Goal: Information Seeking & Learning: Learn about a topic

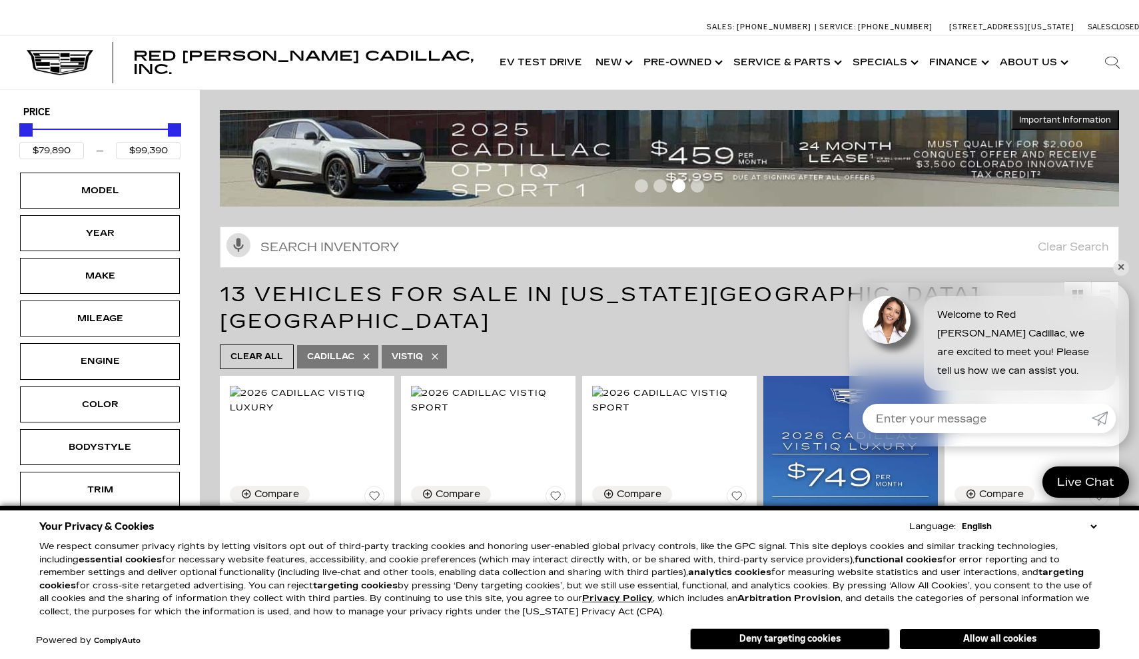
drag, startPoint x: 176, startPoint y: 127, endPoint x: 67, endPoint y: 131, distance: 109.4
click at [67, 131] on div "Price" at bounding box center [99, 130] width 161 height 23
type input "$99,315"
type input "$84,390"
click at [59, 129] on div "Price" at bounding box center [99, 130] width 161 height 23
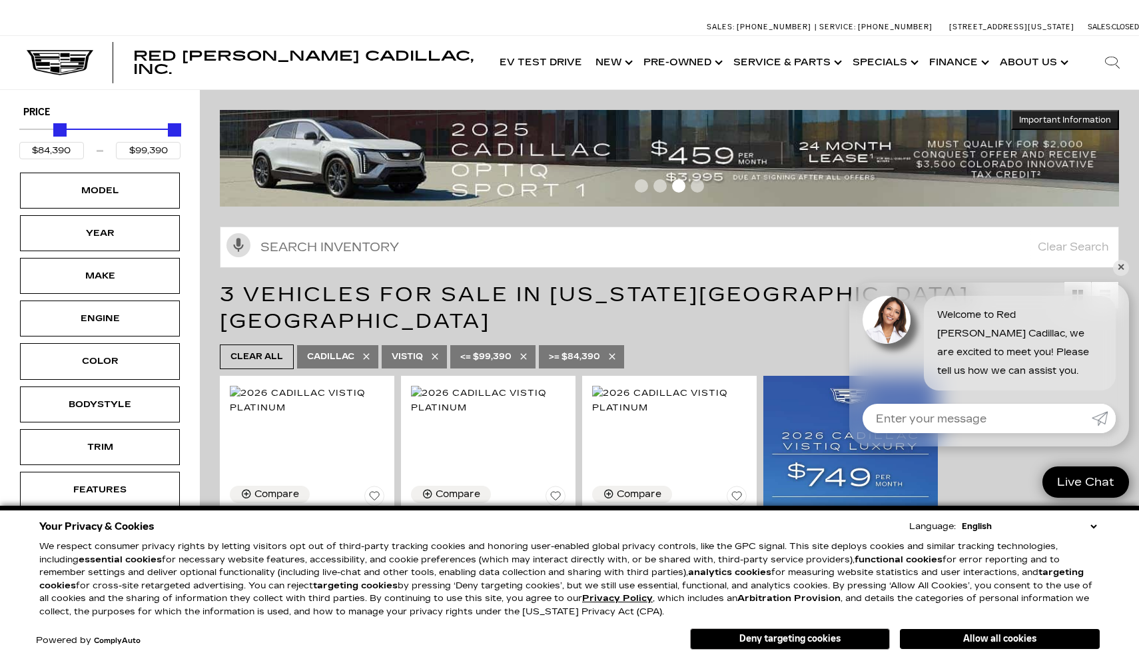
type input "$99,315"
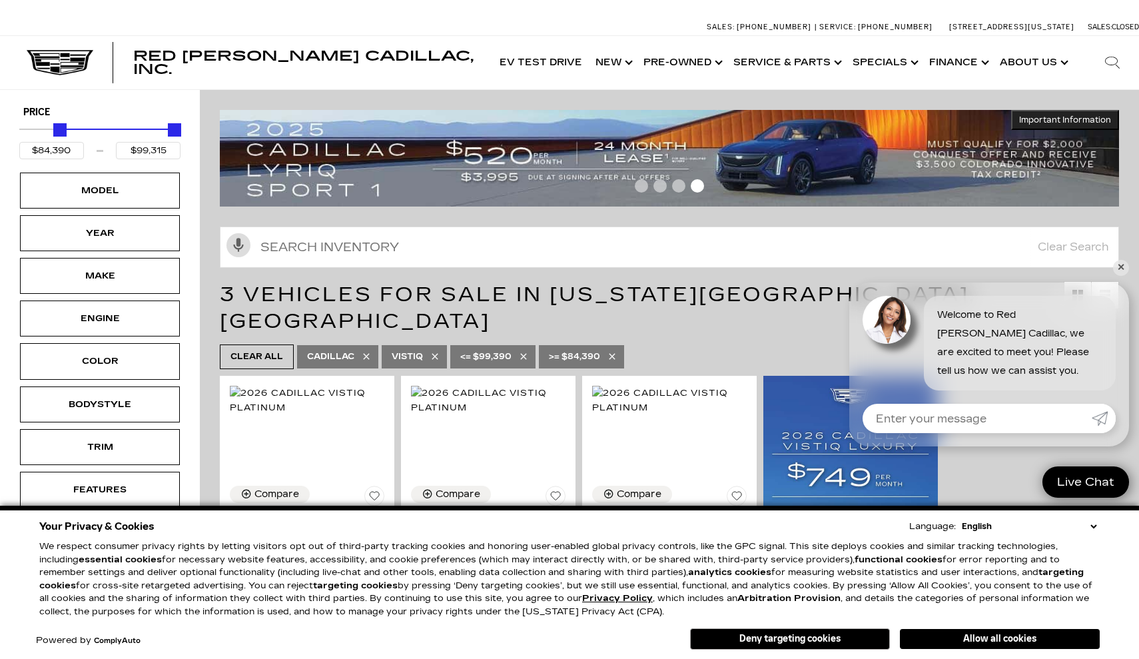
type input "$82,890"
click at [47, 129] on div "Price" at bounding box center [99, 130] width 161 height 23
type input "$99,315"
type input "$82,390"
type input "$99,390"
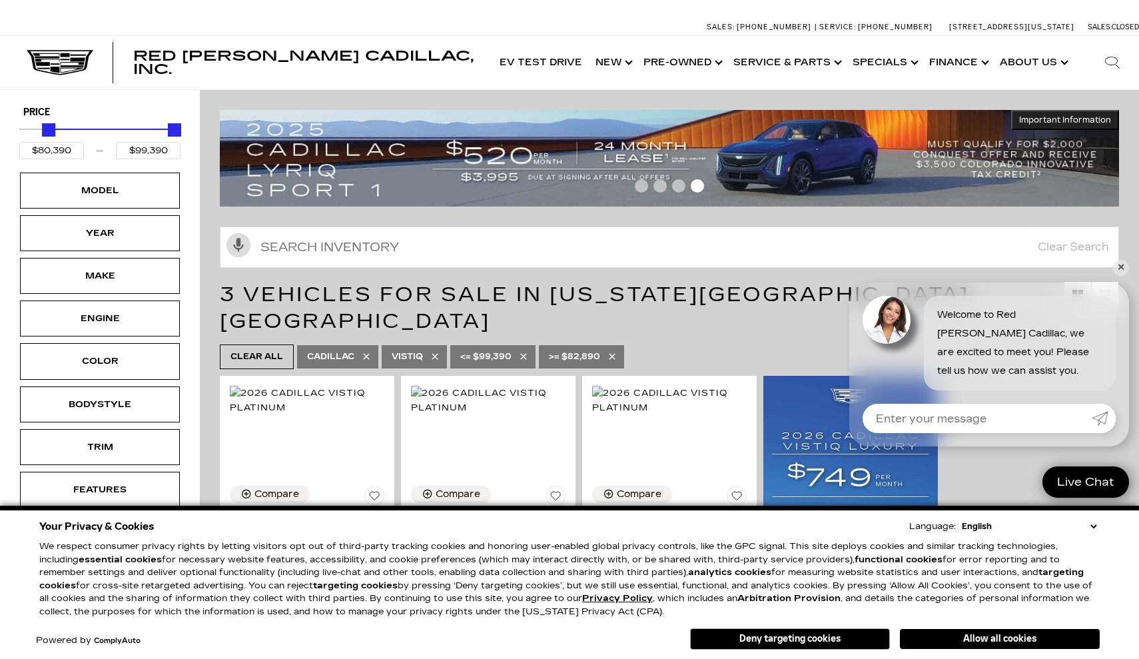
type input "$79,890"
drag, startPoint x: 50, startPoint y: 127, endPoint x: 8, endPoint y: 127, distance: 42.0
click at [8, 127] on div "Price $79,890 $99,390 Model Year Make Engine Color Bodystyle Trim Features Fuel…" at bounding box center [100, 353] width 200 height 526
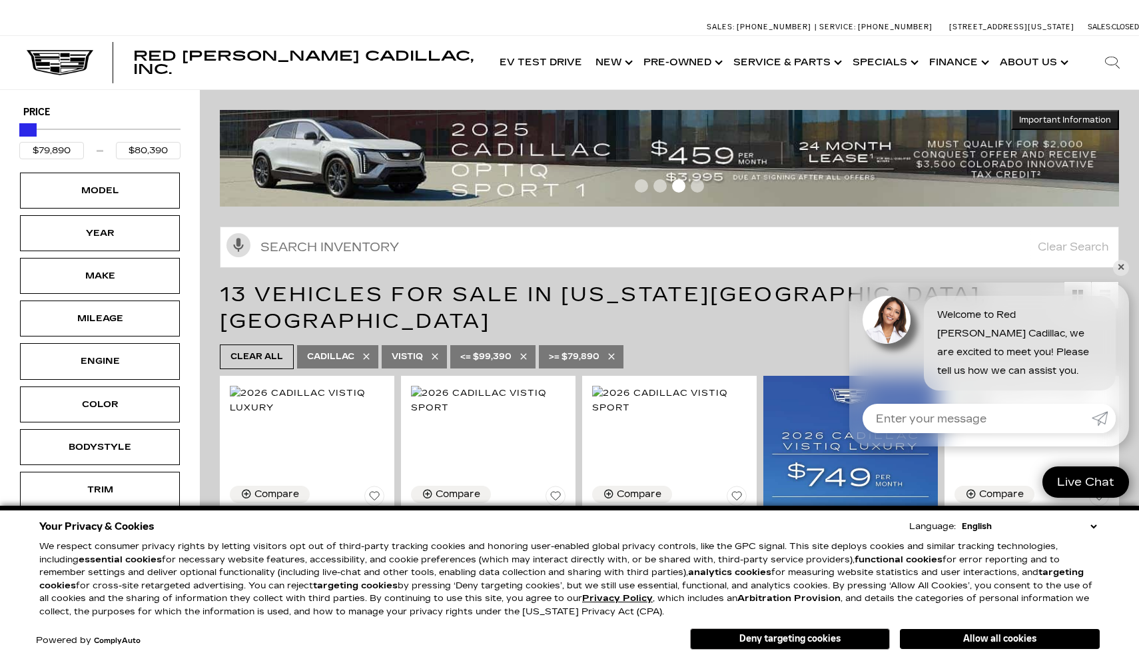
drag, startPoint x: 175, startPoint y: 129, endPoint x: 0, endPoint y: 127, distance: 174.6
click at [0, 127] on div "Price $79,890 $80,390 Model Year Make Mileage Engine Color Bodystyle Trim Featu…" at bounding box center [100, 374] width 200 height 569
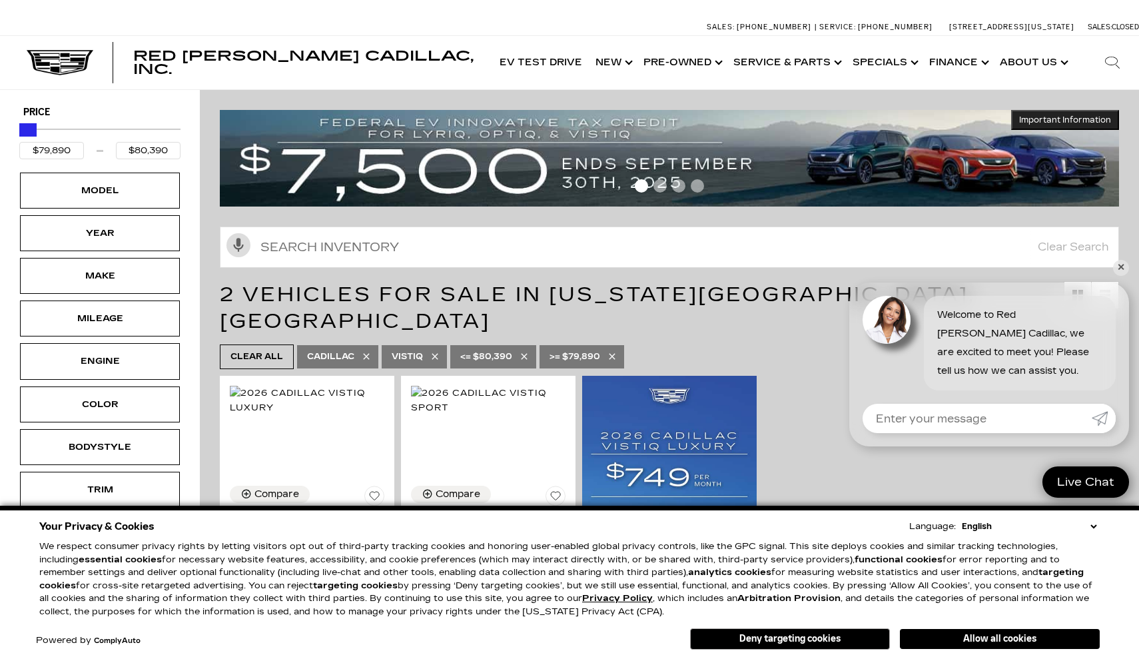
type input "$83,890"
click at [58, 128] on div "Price" at bounding box center [99, 130] width 161 height 23
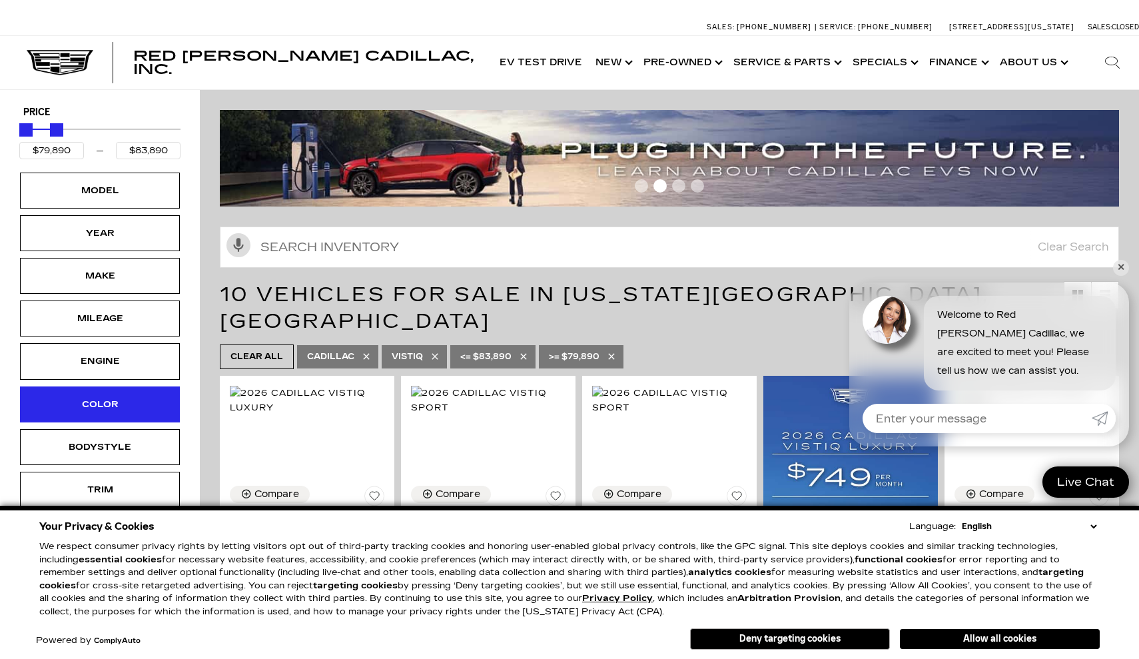
click at [103, 402] on div "Color" at bounding box center [100, 404] width 67 height 15
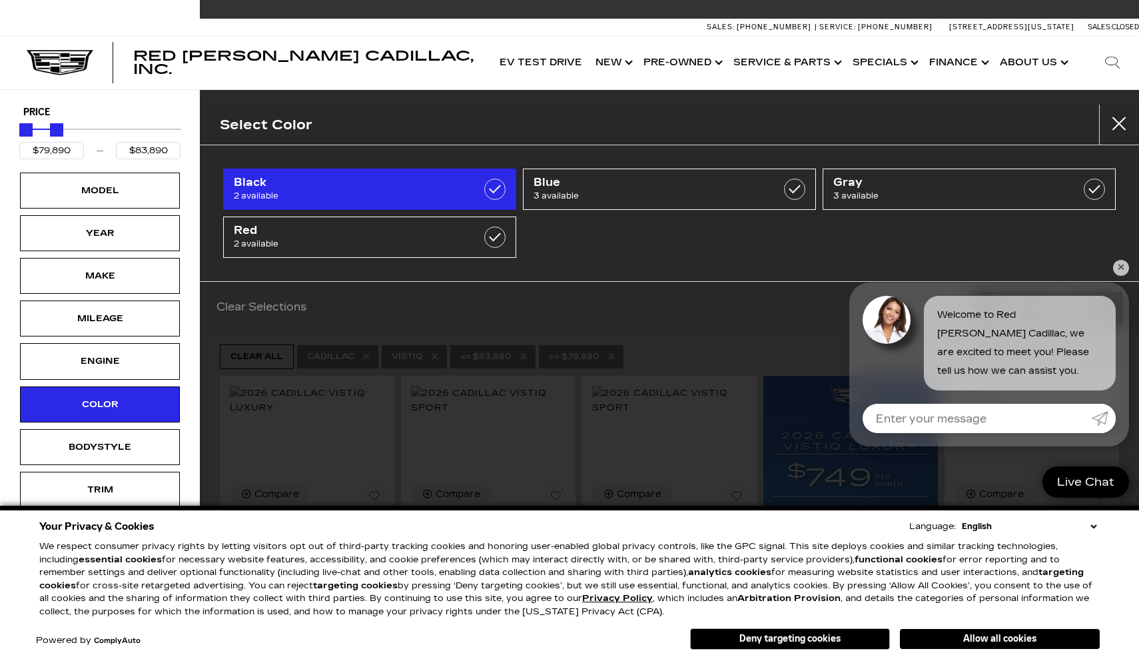
click at [342, 195] on span "2 available" at bounding box center [349, 195] width 231 height 13
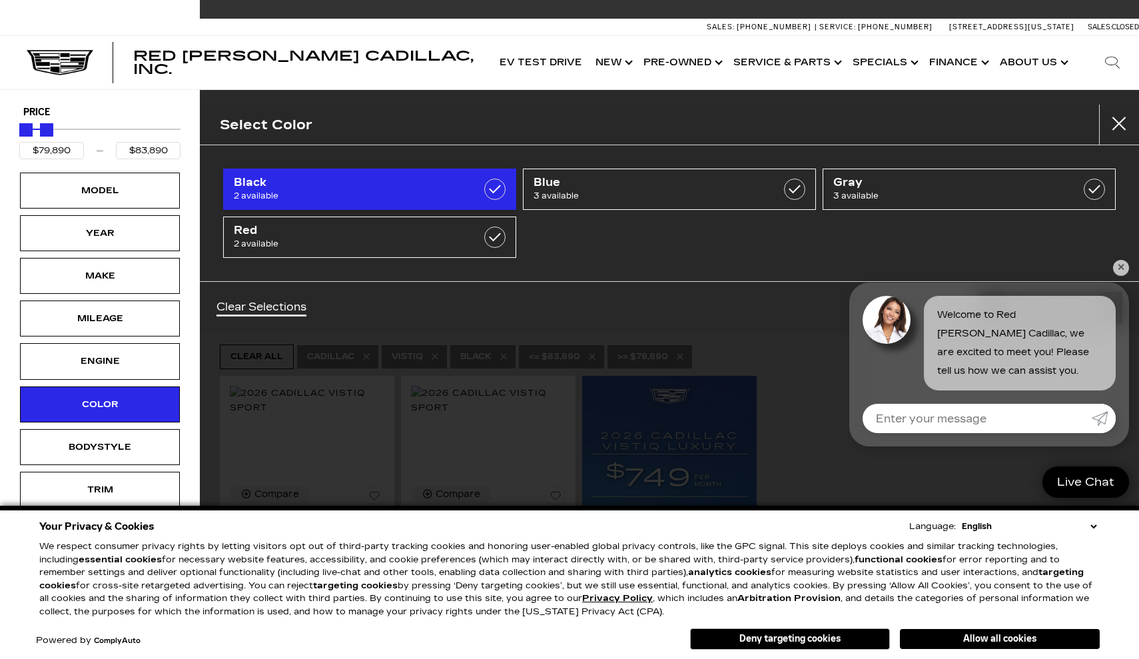
type input "$81,565"
checkbox input "true"
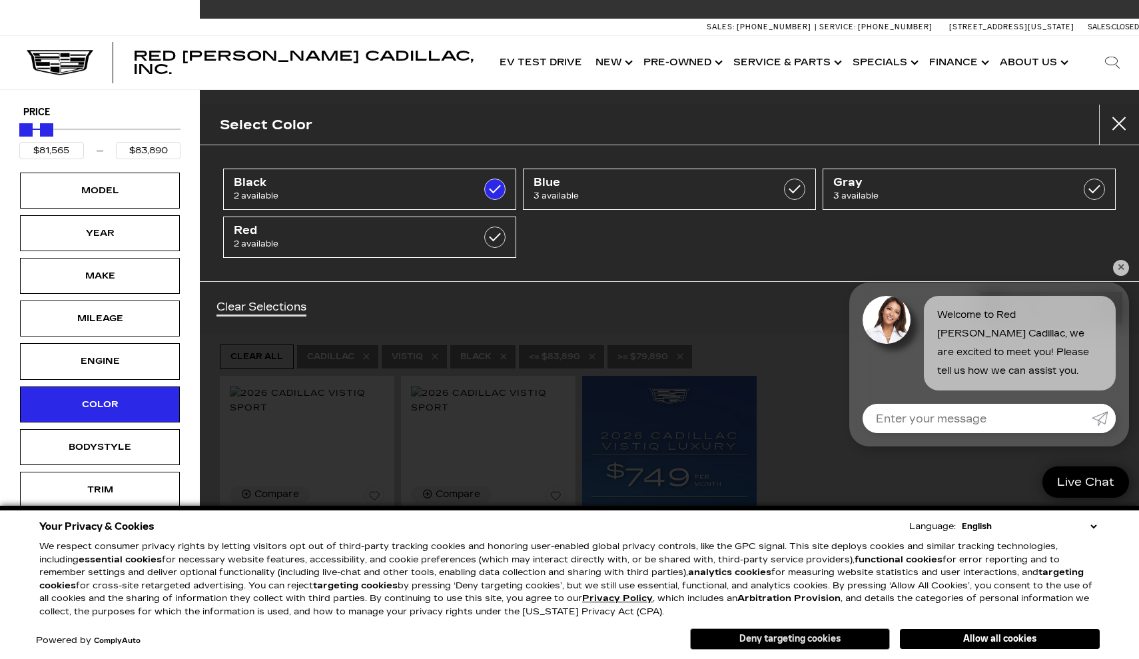
click at [813, 642] on button "Deny targeting cookies" at bounding box center [790, 638] width 200 height 21
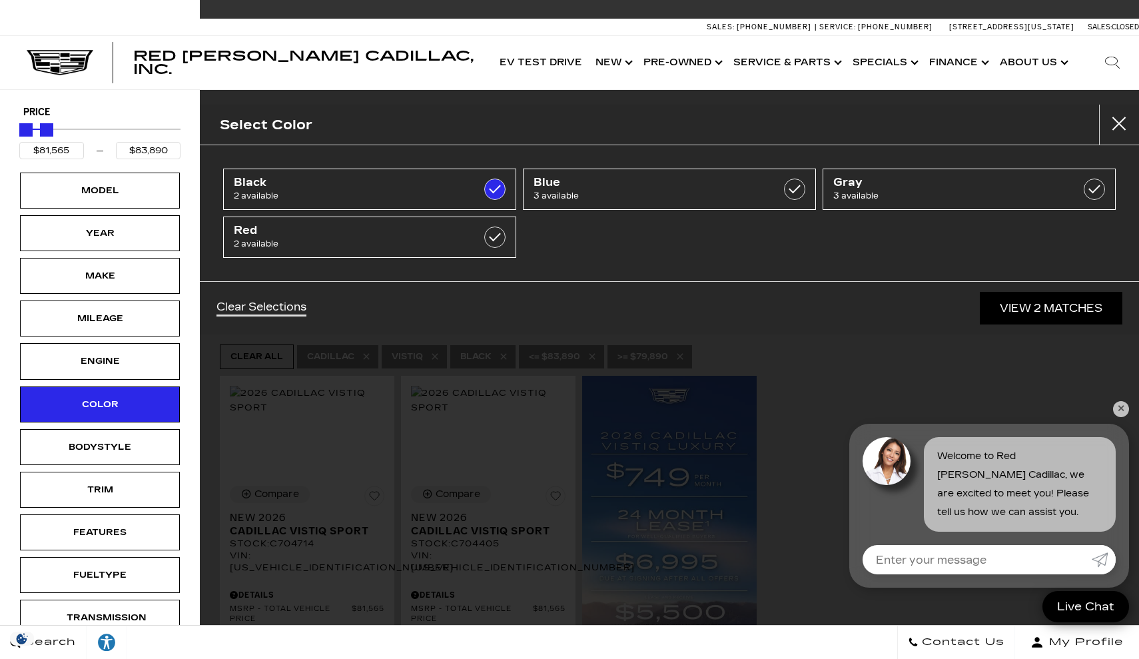
click at [1065, 308] on link "View 2 Matches" at bounding box center [1051, 308] width 143 height 33
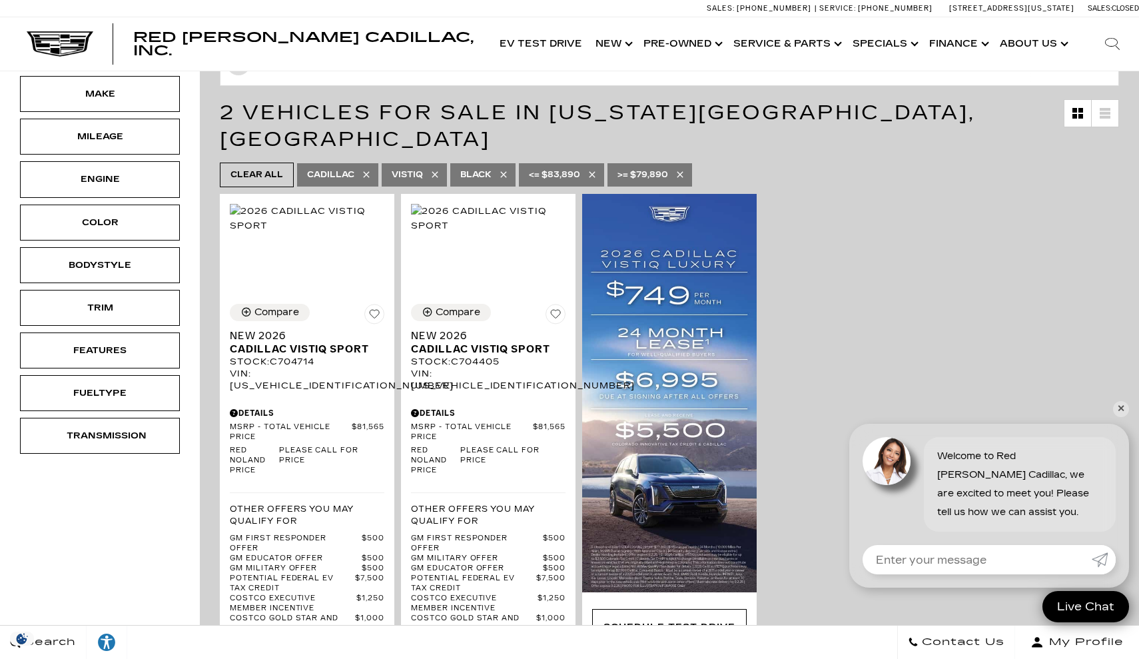
scroll to position [181, 1]
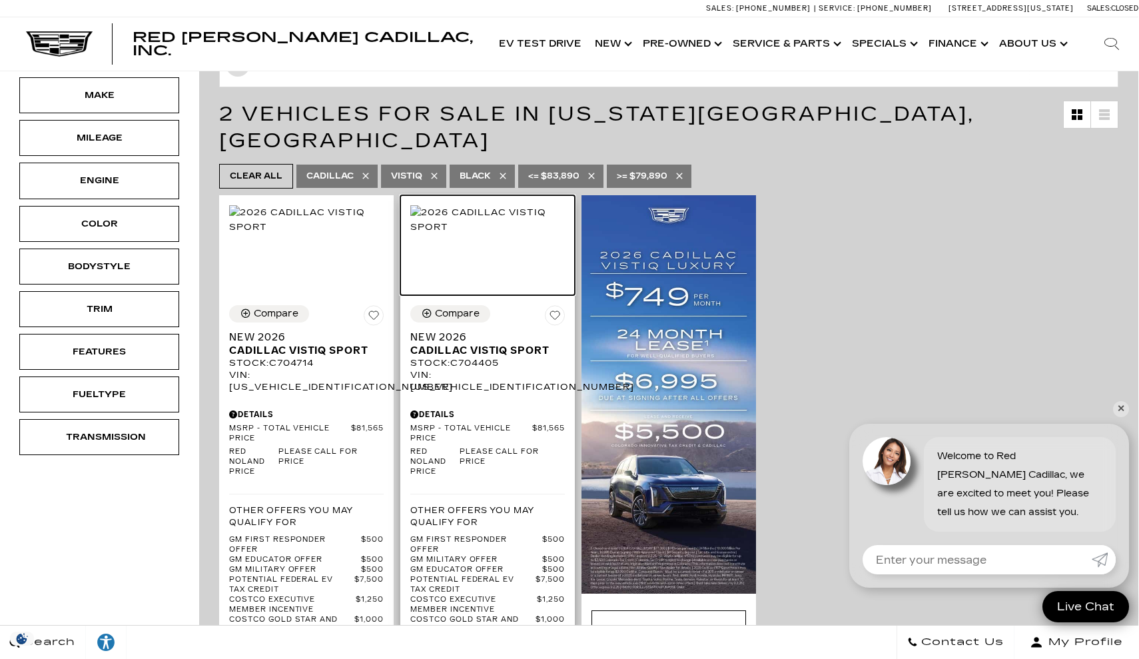
click at [495, 227] on img at bounding box center [487, 219] width 155 height 29
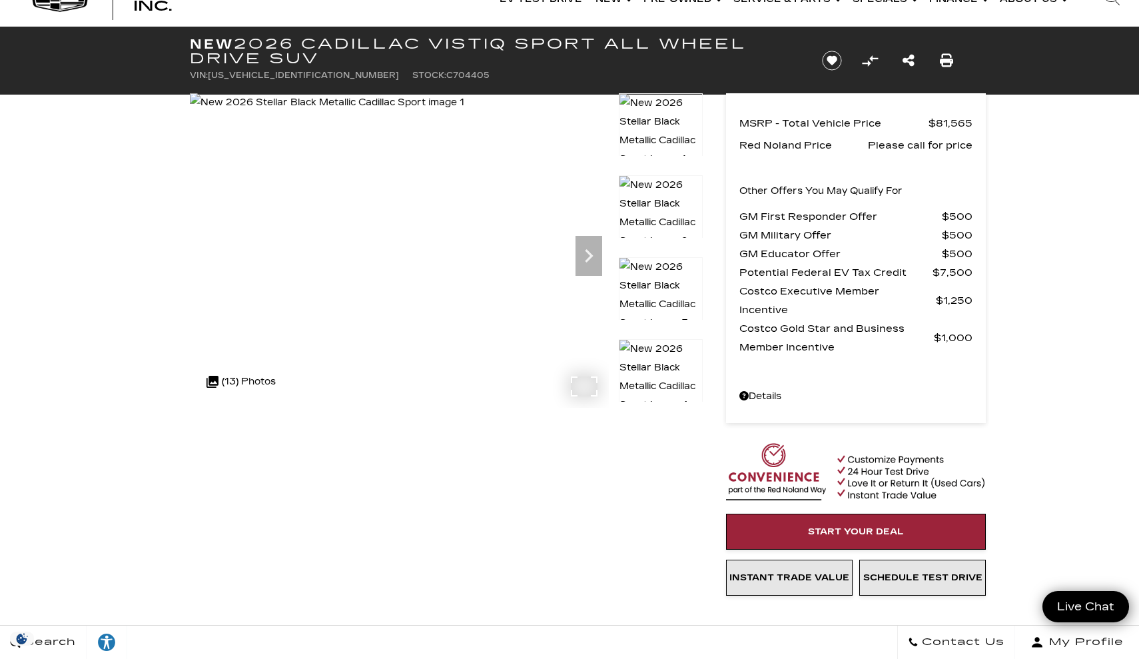
scroll to position [44, 0]
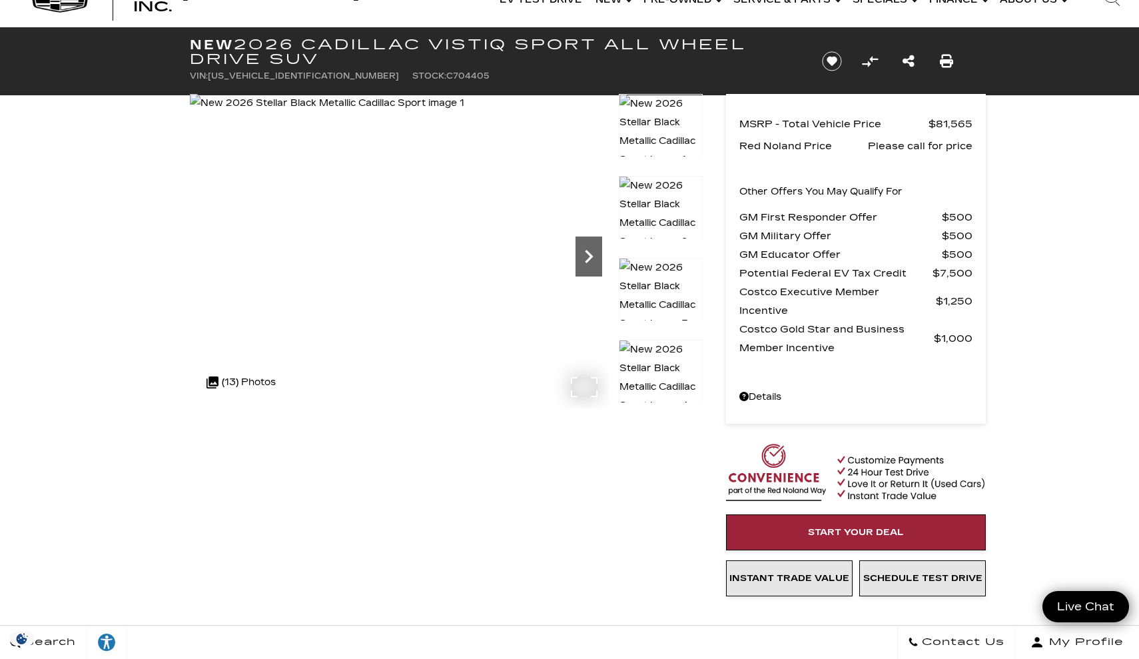
click at [597, 253] on icon "Next" at bounding box center [589, 256] width 27 height 27
click at [594, 253] on icon "Next" at bounding box center [589, 256] width 27 height 27
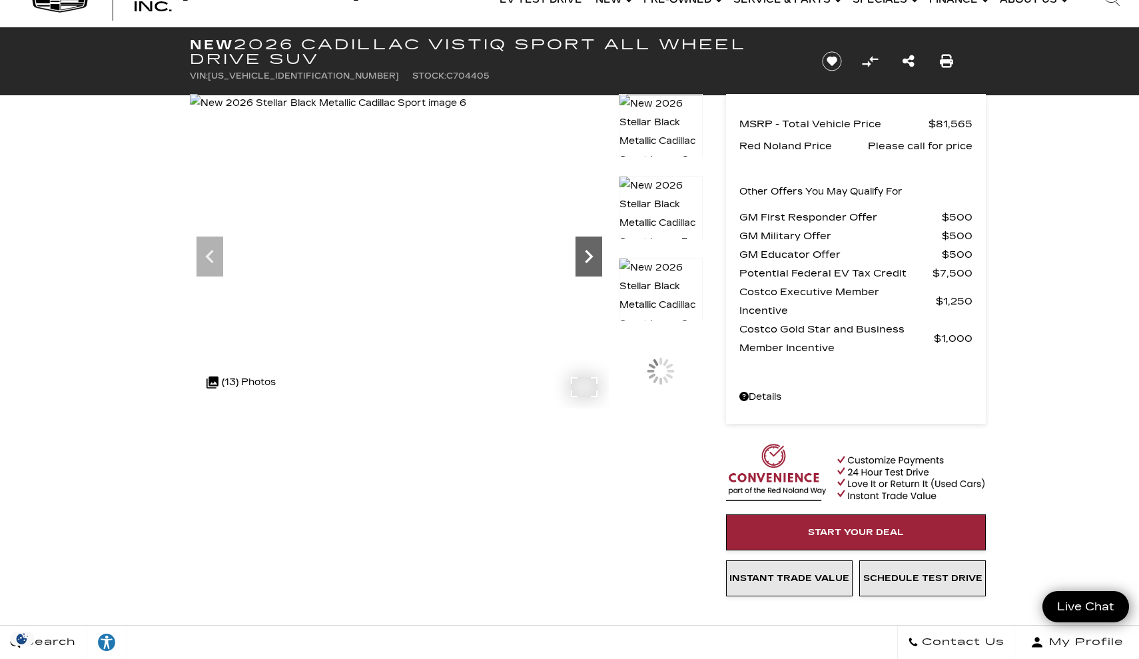
click at [594, 253] on icon "Next" at bounding box center [589, 256] width 27 height 27
click at [652, 278] on img at bounding box center [661, 295] width 84 height 76
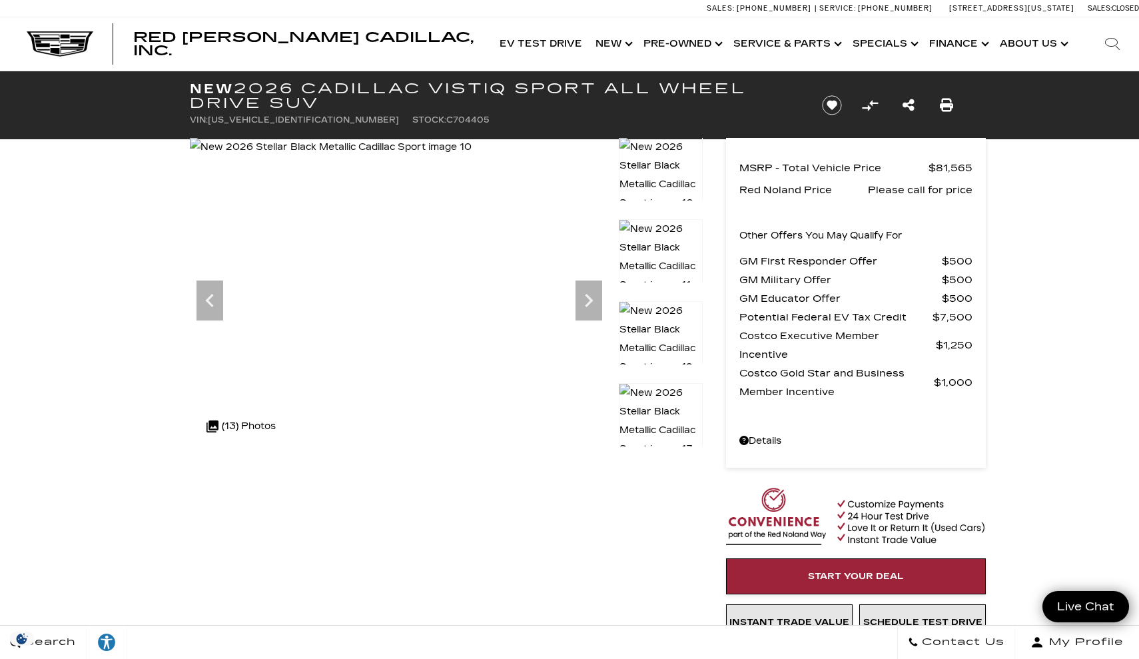
scroll to position [0, 0]
click at [637, 411] on img at bounding box center [661, 421] width 84 height 76
click at [662, 342] on img at bounding box center [661, 339] width 84 height 76
click at [668, 250] on img at bounding box center [661, 257] width 84 height 76
click at [663, 171] on img at bounding box center [661, 175] width 84 height 76
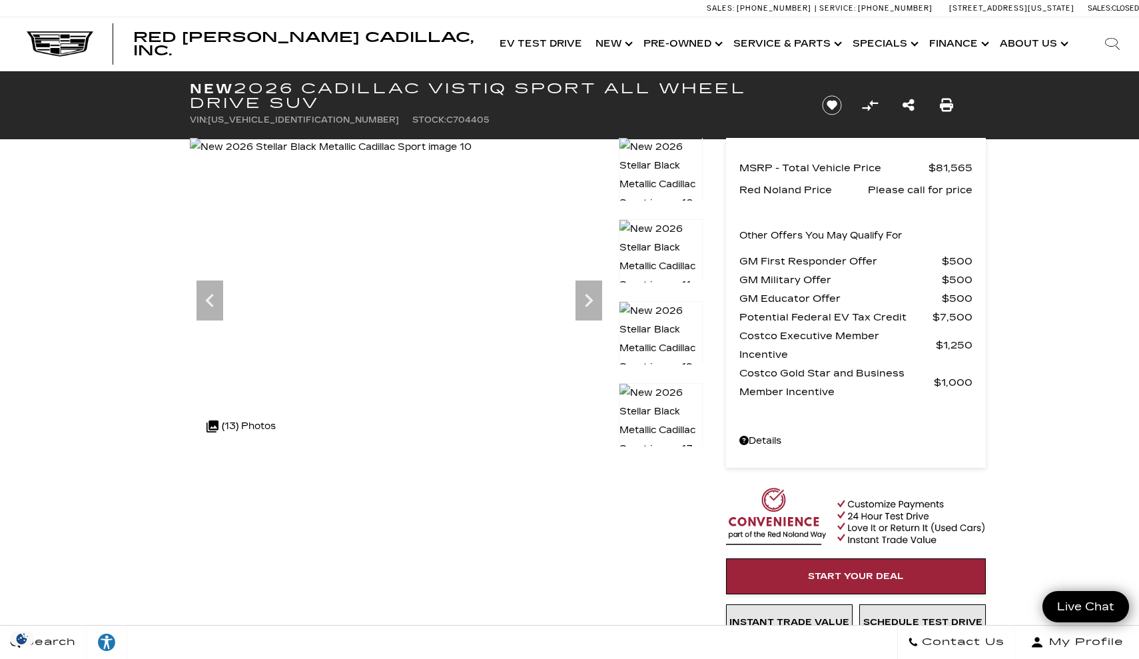
click at [668, 332] on img at bounding box center [661, 339] width 84 height 76
click at [658, 391] on img at bounding box center [661, 421] width 84 height 76
click at [654, 170] on img at bounding box center [661, 175] width 84 height 76
click at [647, 163] on img at bounding box center [661, 175] width 84 height 76
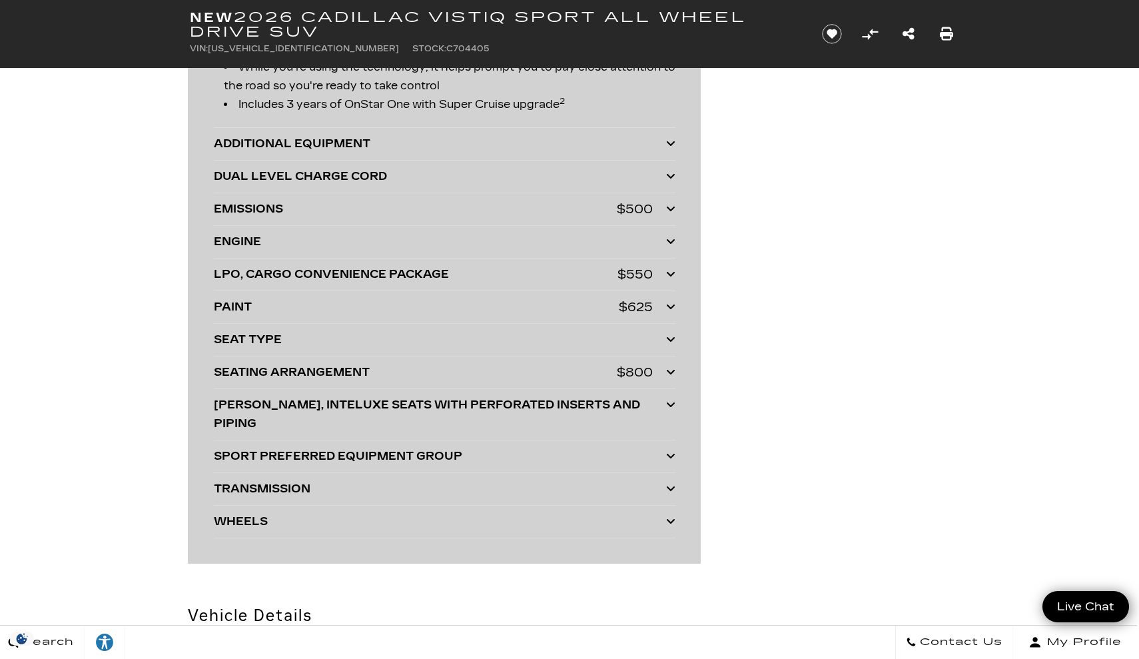
scroll to position [2952, 2]
click at [662, 369] on div "SEATING ARRANGEMENT $800" at bounding box center [445, 371] width 462 height 19
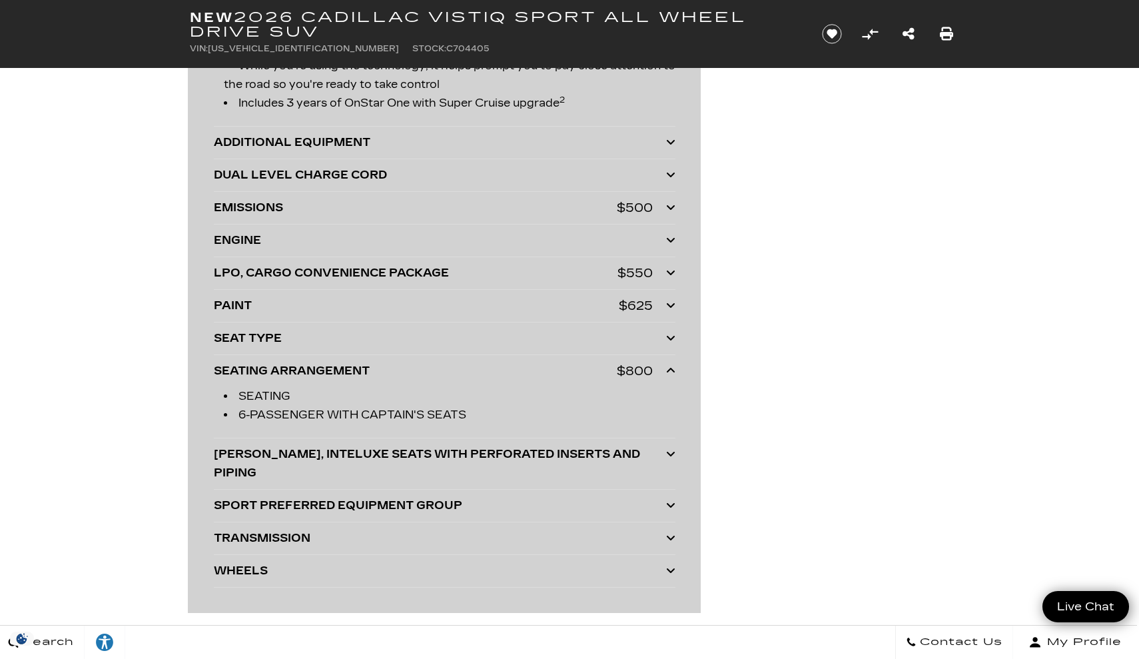
click at [670, 366] on icon at bounding box center [670, 370] width 9 height 11
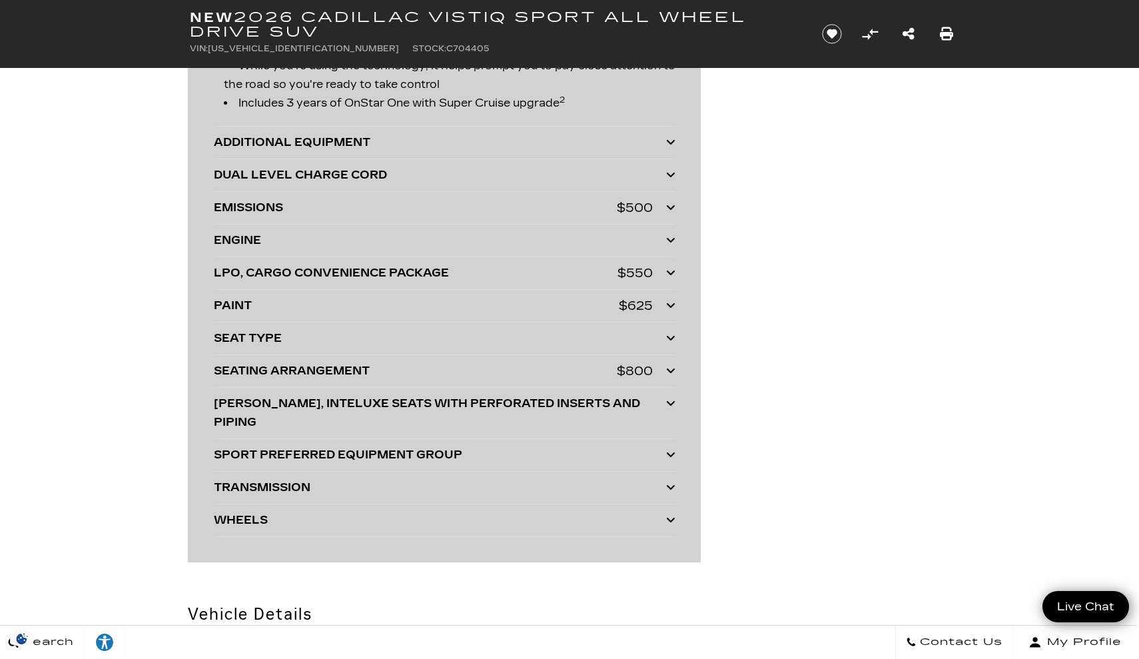
click at [667, 300] on icon at bounding box center [670, 305] width 9 height 11
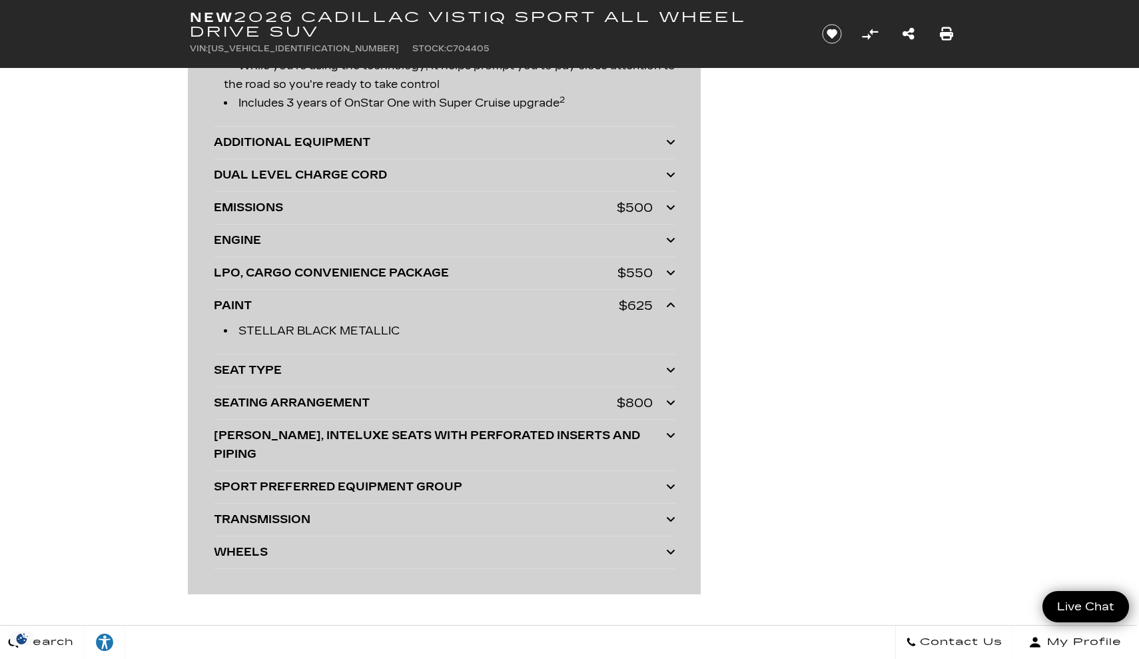
click at [667, 299] on div at bounding box center [670, 305] width 9 height 19
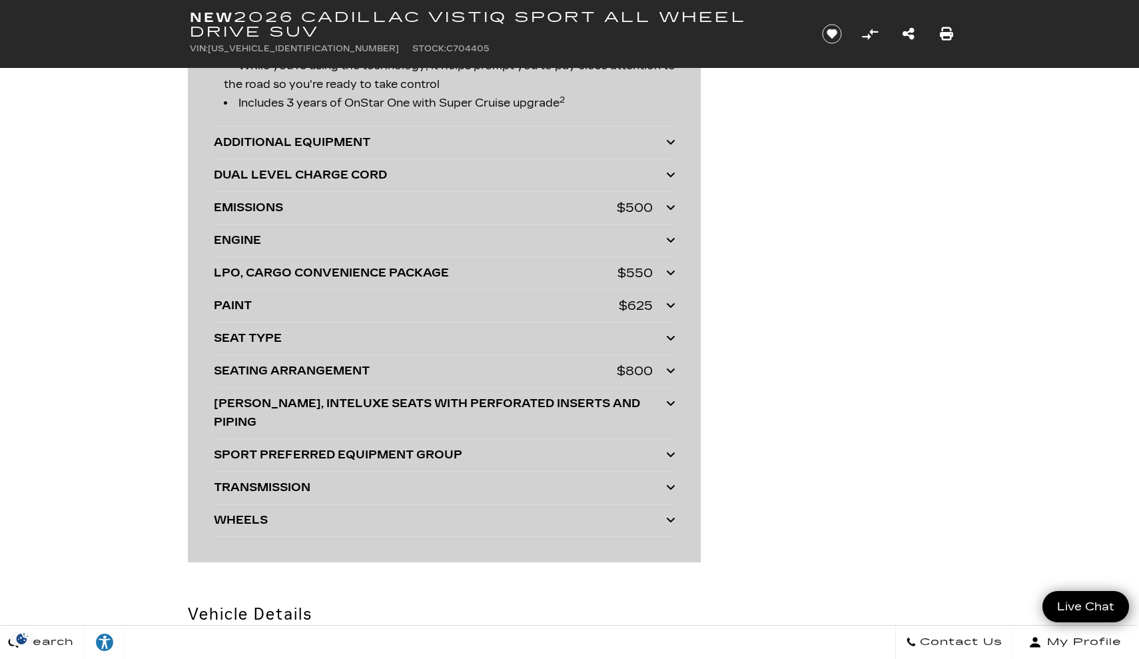
click at [668, 273] on icon at bounding box center [670, 272] width 9 height 11
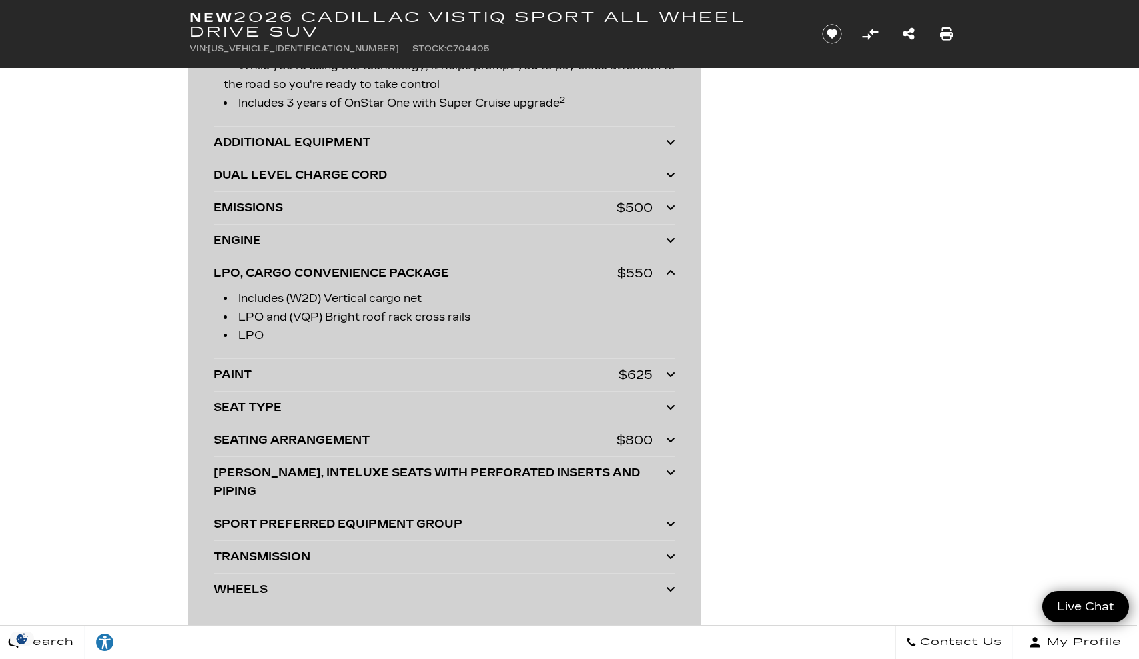
click at [668, 273] on icon at bounding box center [670, 272] width 9 height 11
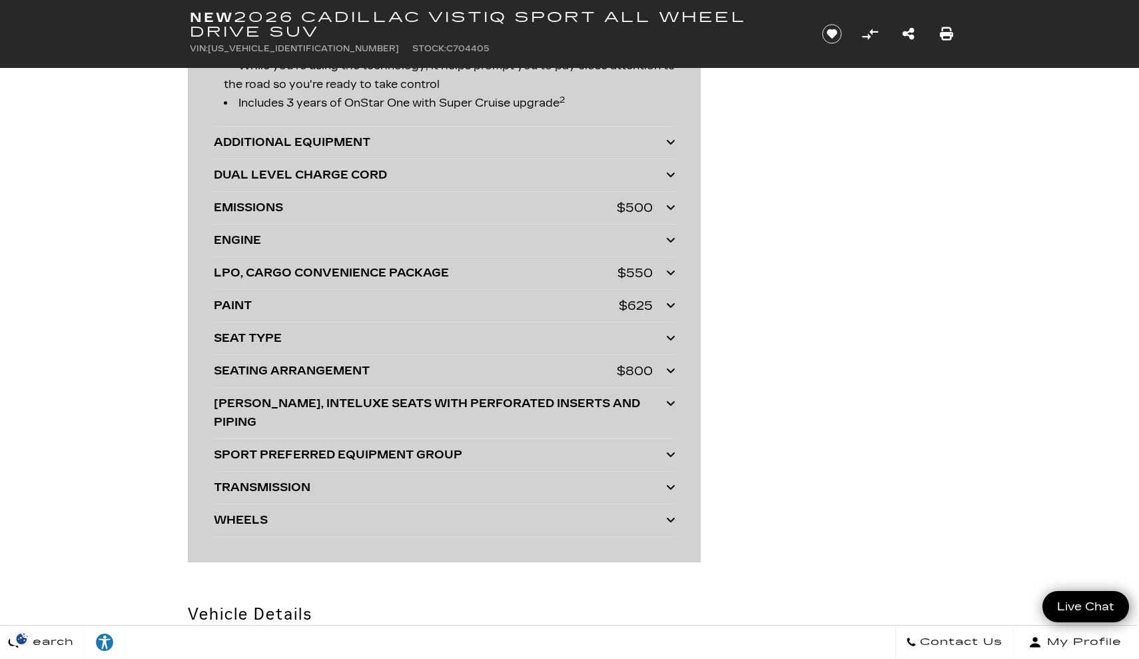
click at [672, 206] on icon at bounding box center [670, 207] width 9 height 11
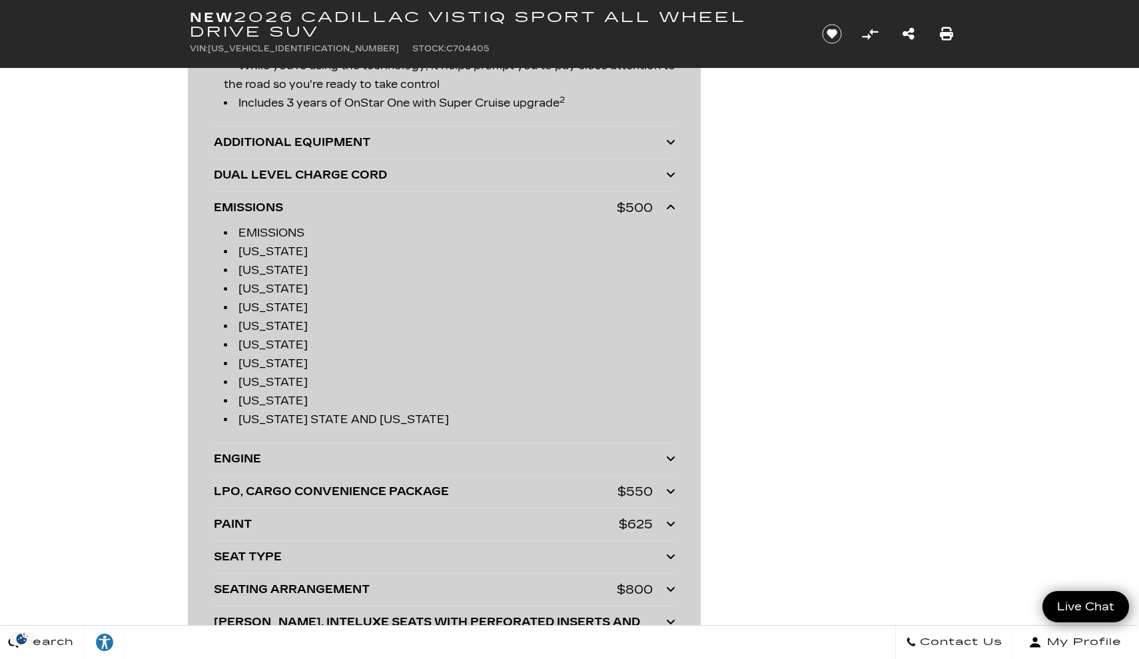
click at [672, 206] on icon at bounding box center [670, 207] width 9 height 11
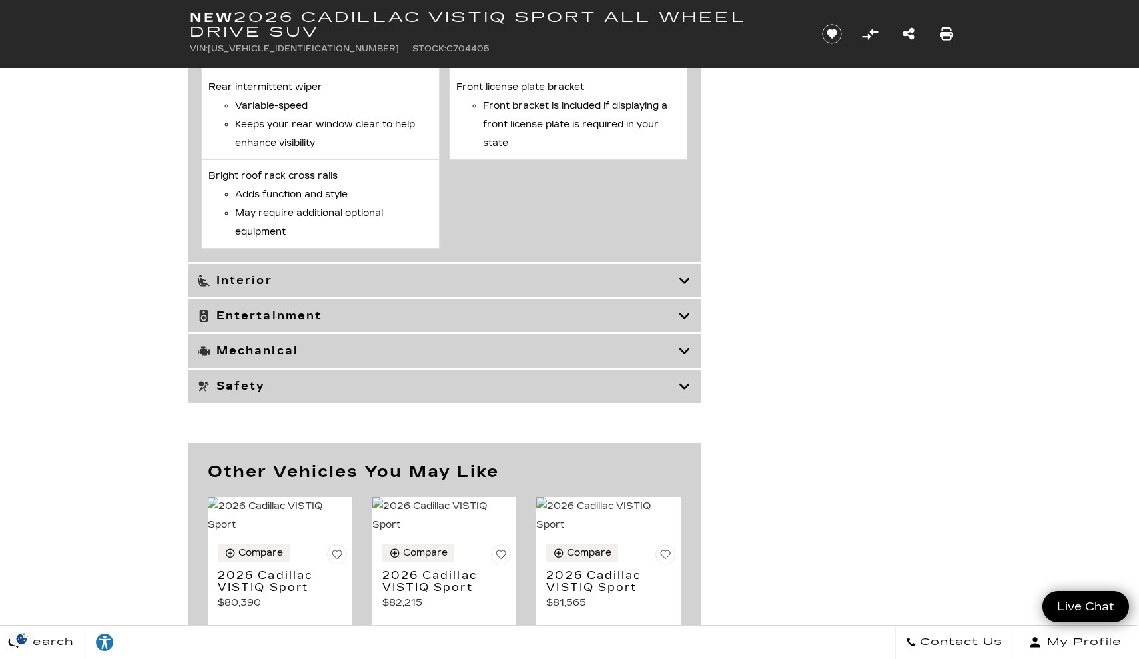
scroll to position [5019, 2]
click at [679, 285] on icon at bounding box center [685, 280] width 12 height 13
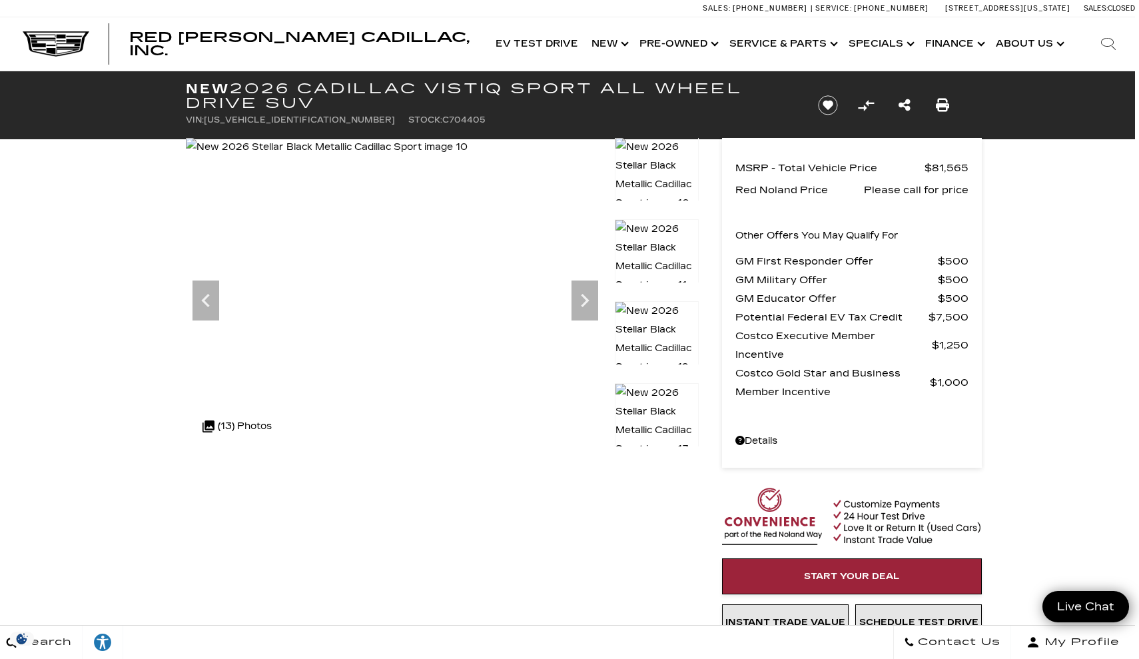
scroll to position [0, 4]
click at [871, 37] on link "Show Specials" at bounding box center [880, 43] width 77 height 53
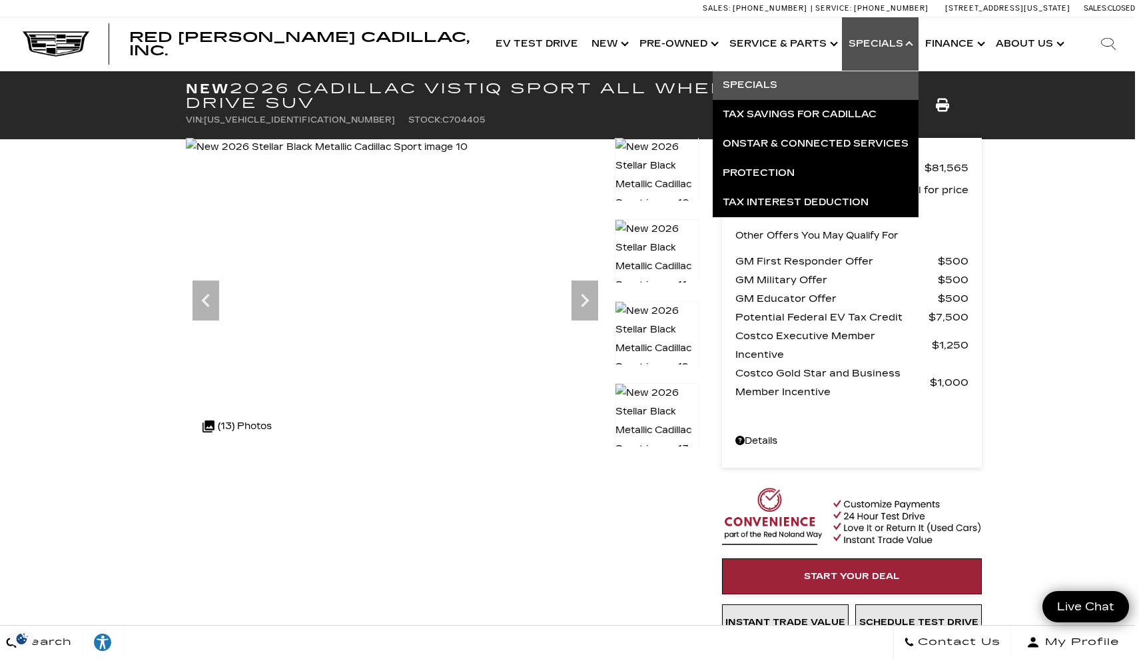
click at [772, 75] on link "Specials" at bounding box center [816, 85] width 206 height 29
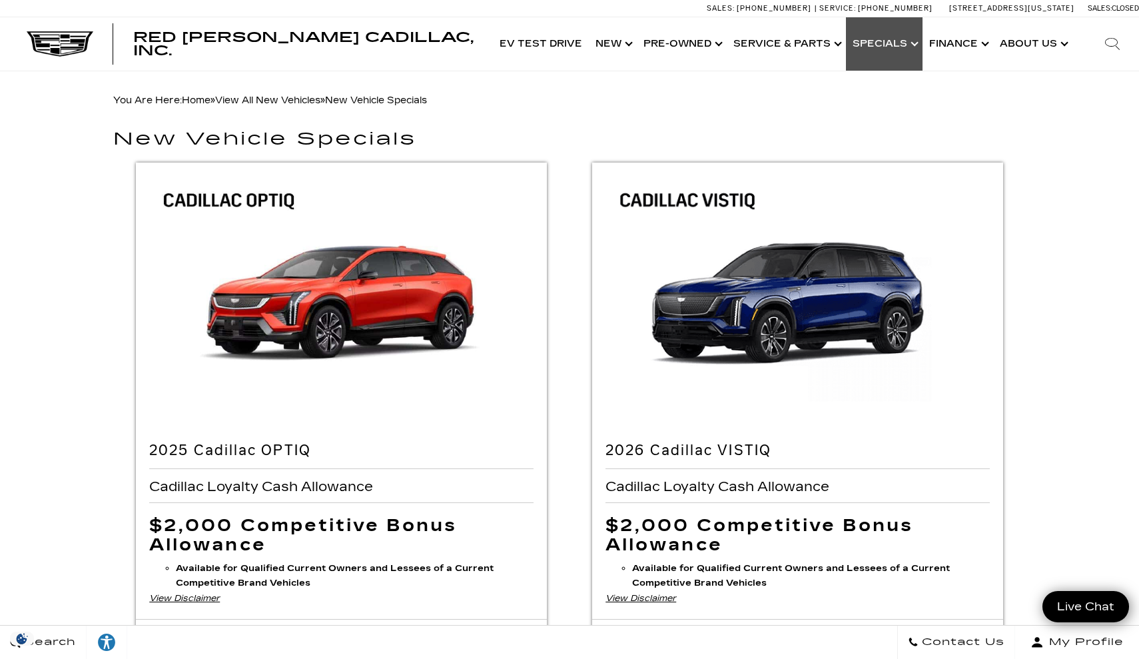
click at [885, 49] on link "Show Specials" at bounding box center [884, 43] width 77 height 53
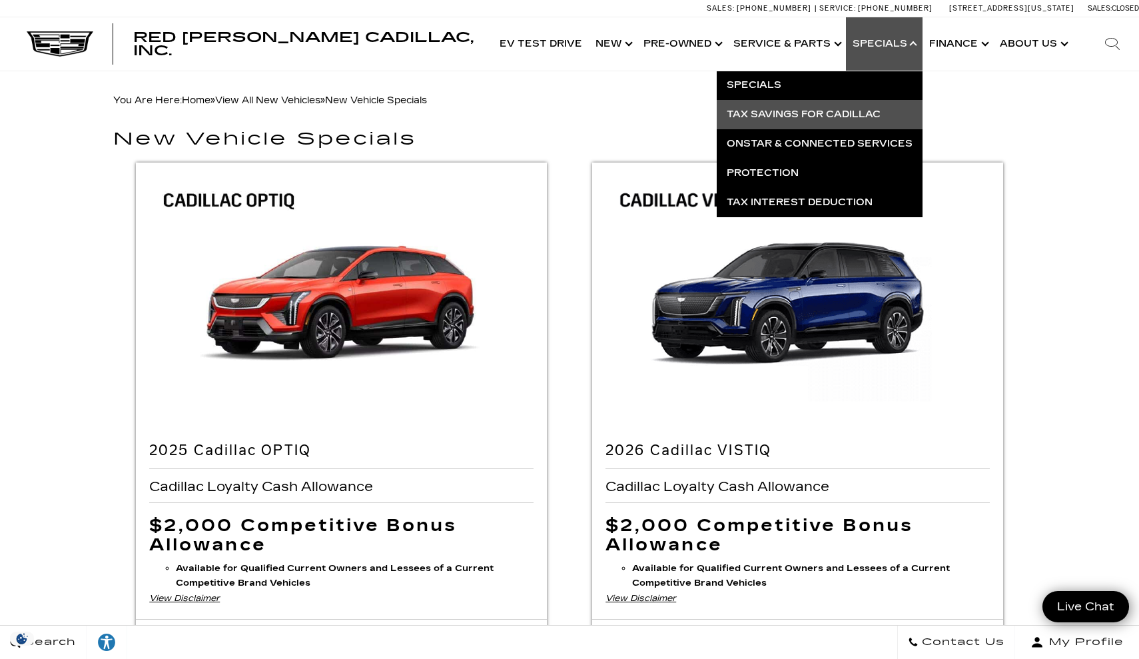
click at [833, 108] on link "Tax Savings for Cadillac" at bounding box center [820, 114] width 206 height 29
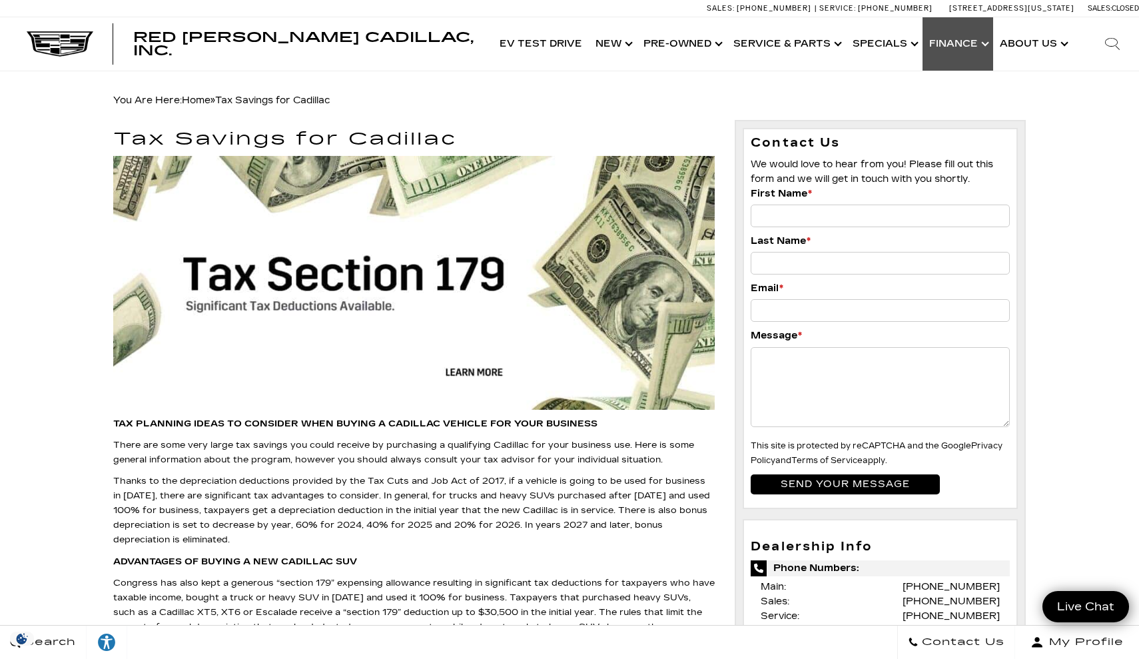
click at [959, 46] on link "Show Finance" at bounding box center [958, 43] width 71 height 53
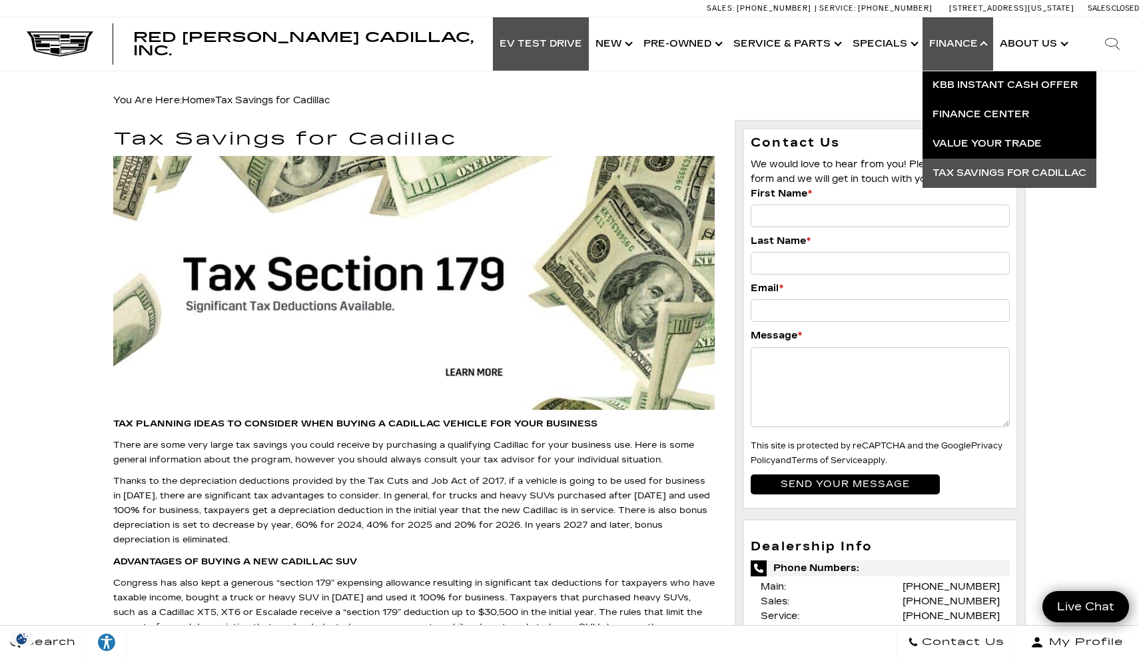
click at [539, 37] on link "EV Test Drive" at bounding box center [541, 43] width 96 height 53
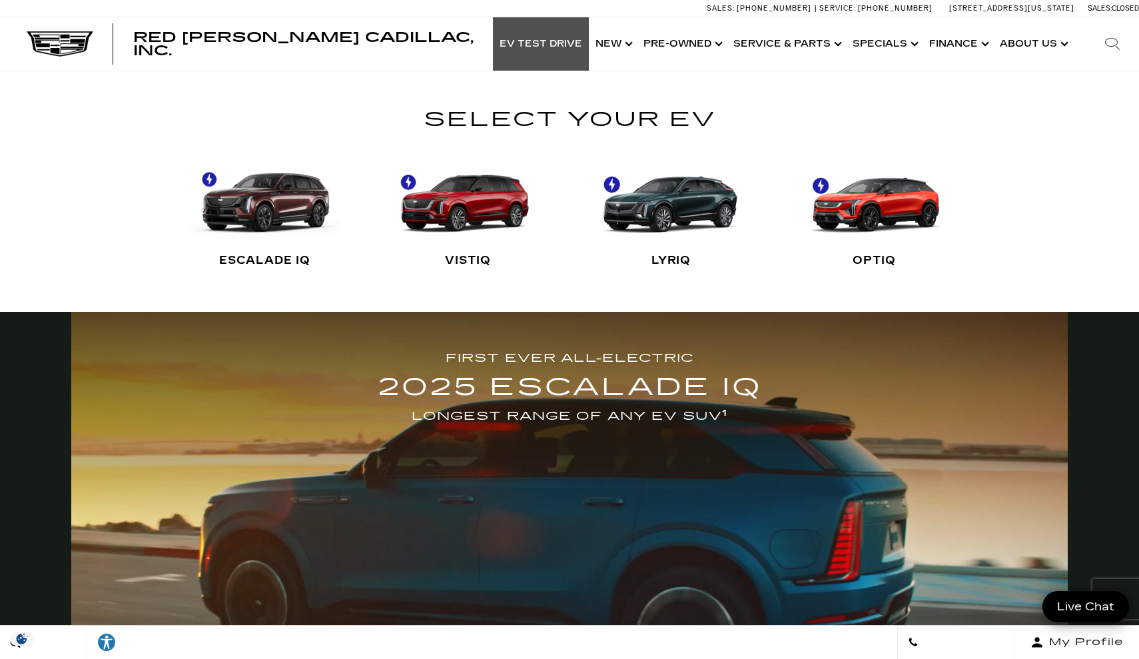
click at [492, 213] on link "VISTIQ" at bounding box center [468, 213] width 150 height 133
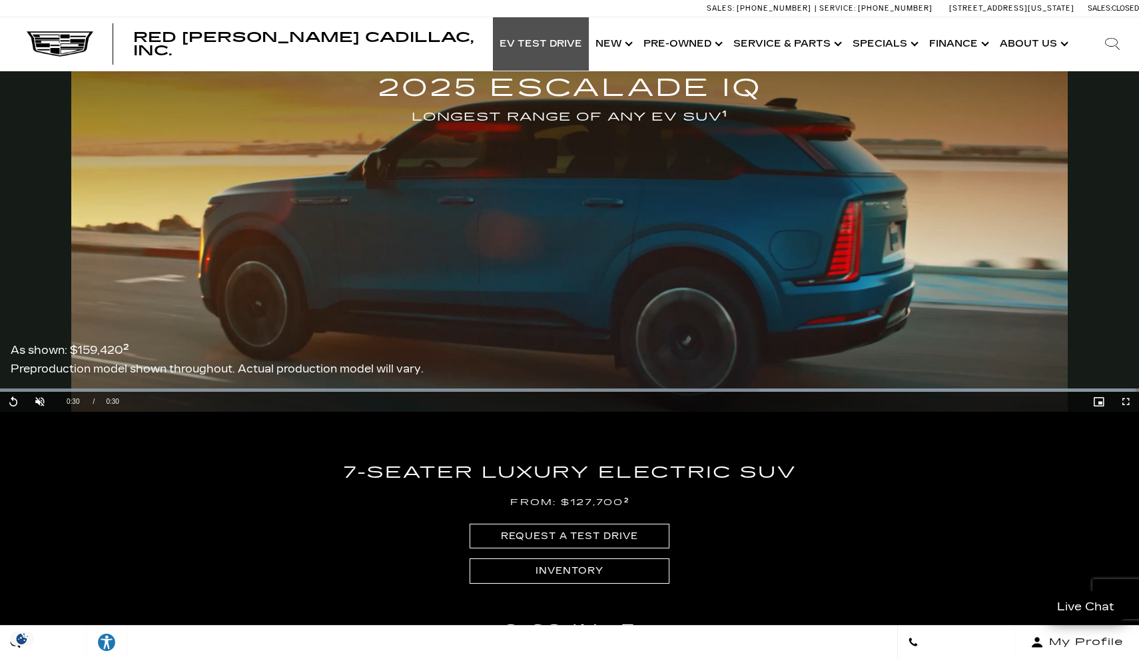
scroll to position [302, 0]
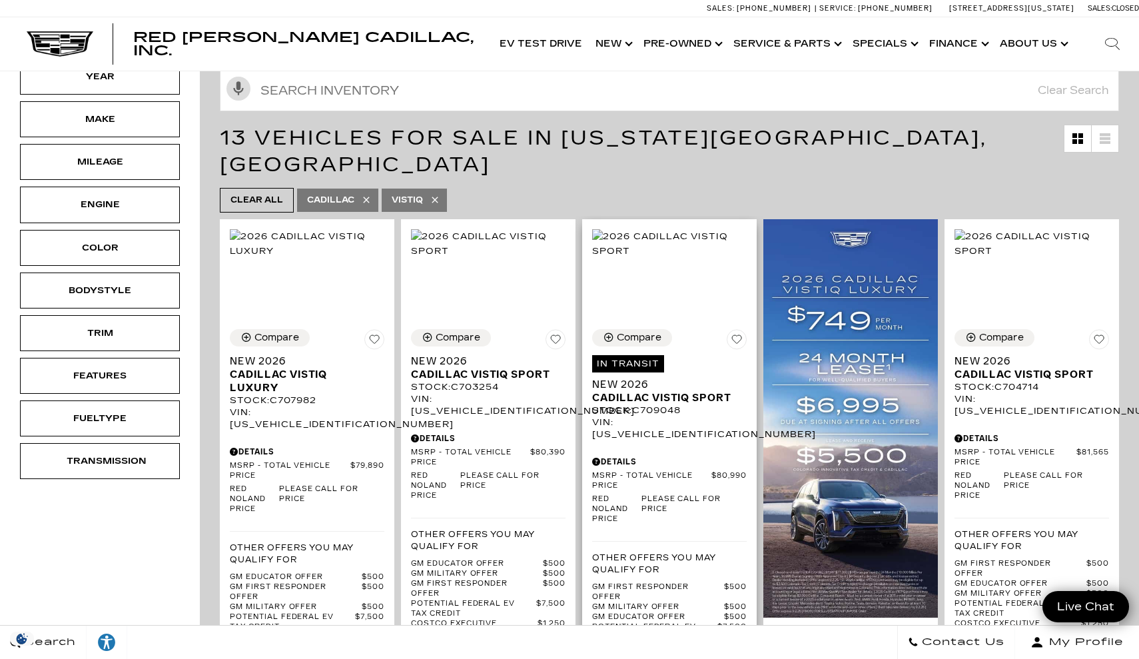
scroll to position [157, 0]
click at [131, 248] on div "Color" at bounding box center [100, 247] width 67 height 15
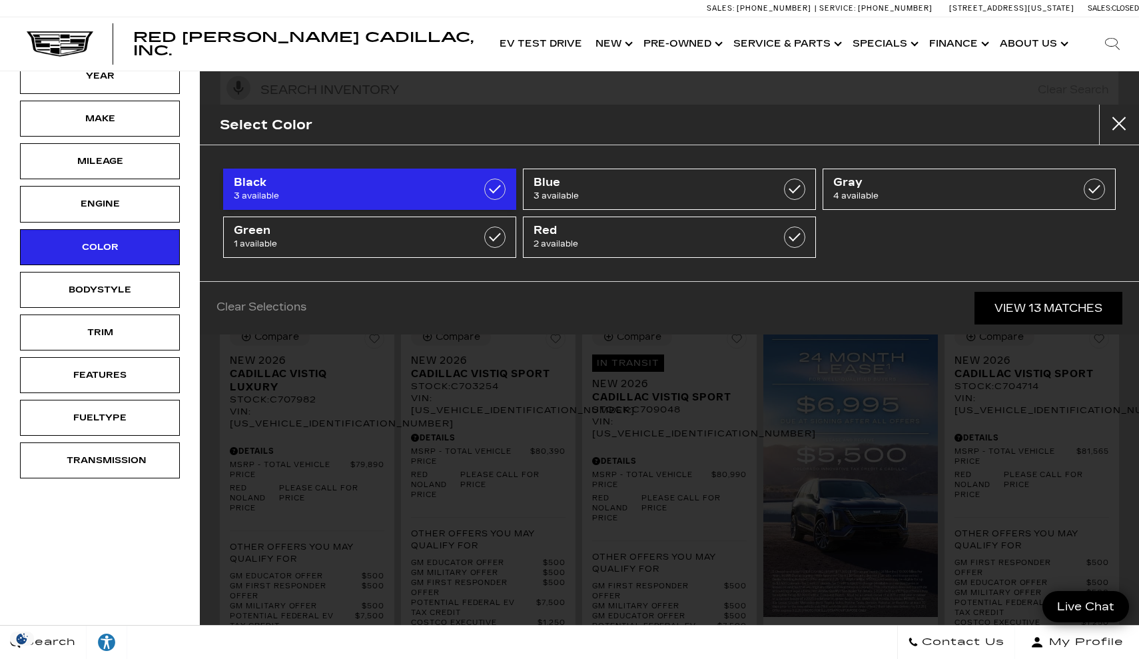
click at [458, 193] on span "3 available" at bounding box center [349, 195] width 231 height 13
type input "$81,565"
checkbox input "true"
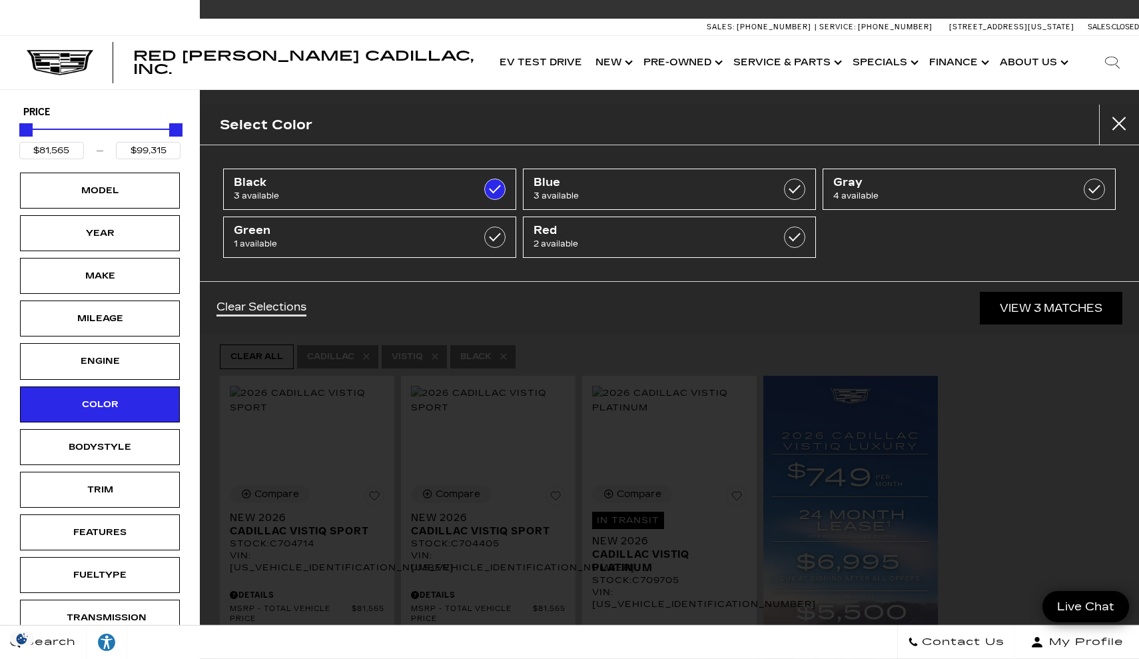
click at [1053, 317] on link "View 3 Matches" at bounding box center [1051, 308] width 143 height 33
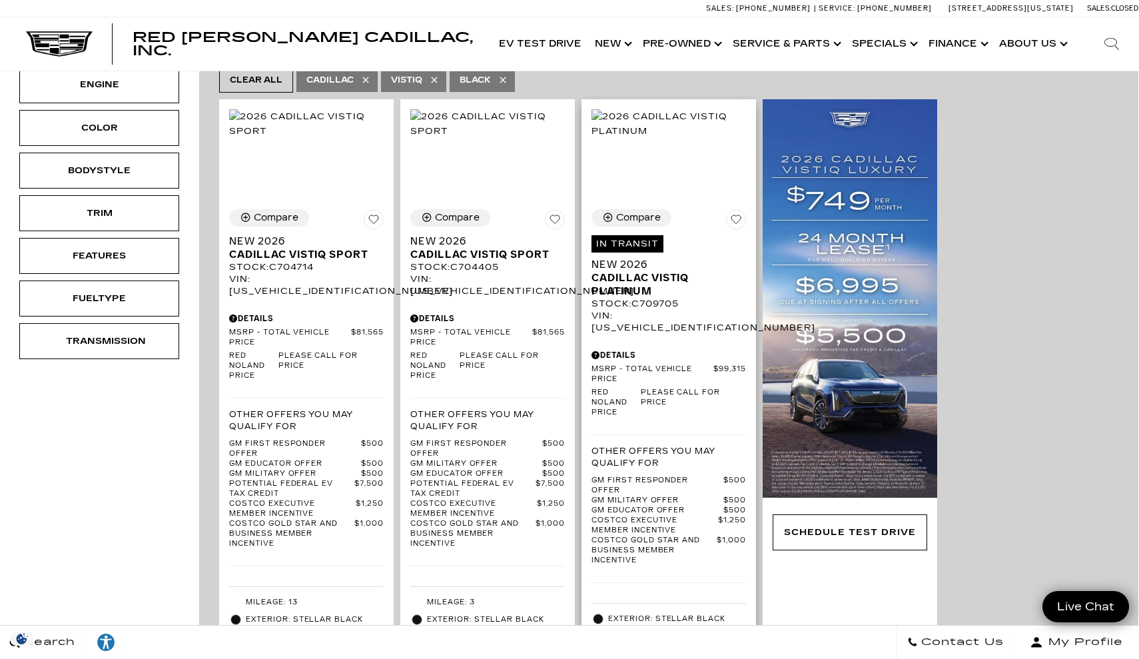
scroll to position [284, 1]
